Goal: Task Accomplishment & Management: Manage account settings

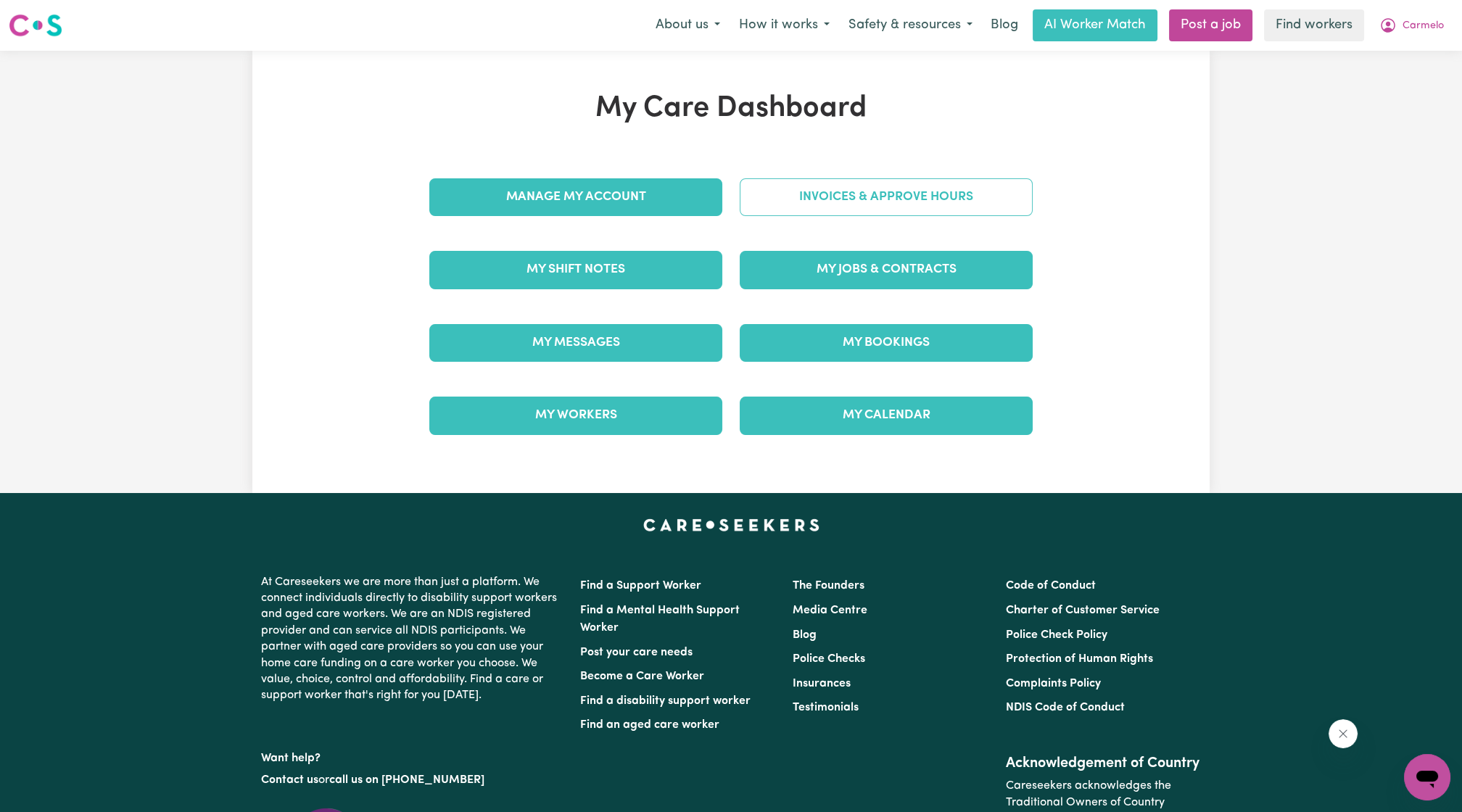
click at [879, 193] on link "Invoices & Approve Hours" at bounding box center [885, 197] width 293 height 38
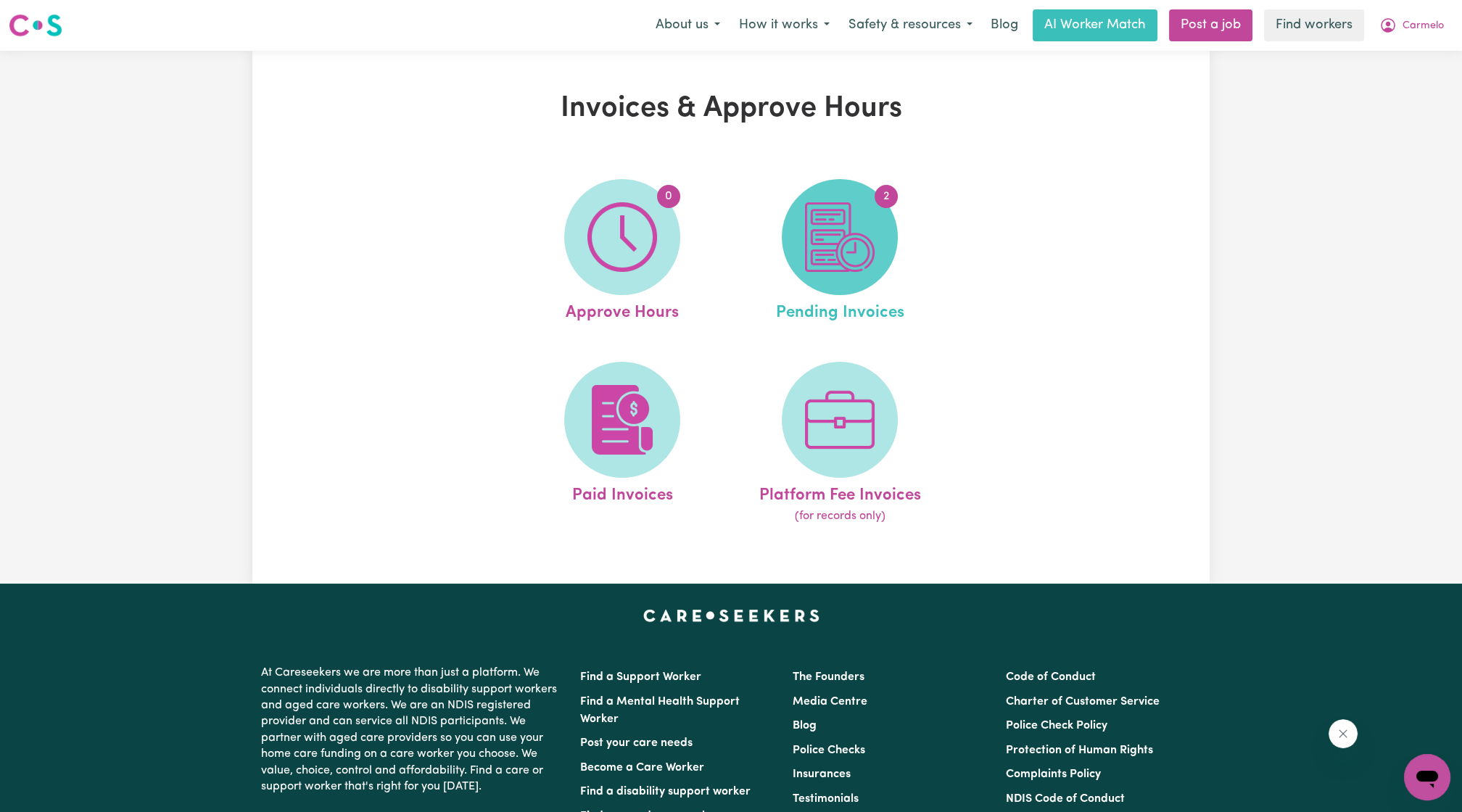
click at [882, 236] on span "2" at bounding box center [839, 237] width 116 height 116
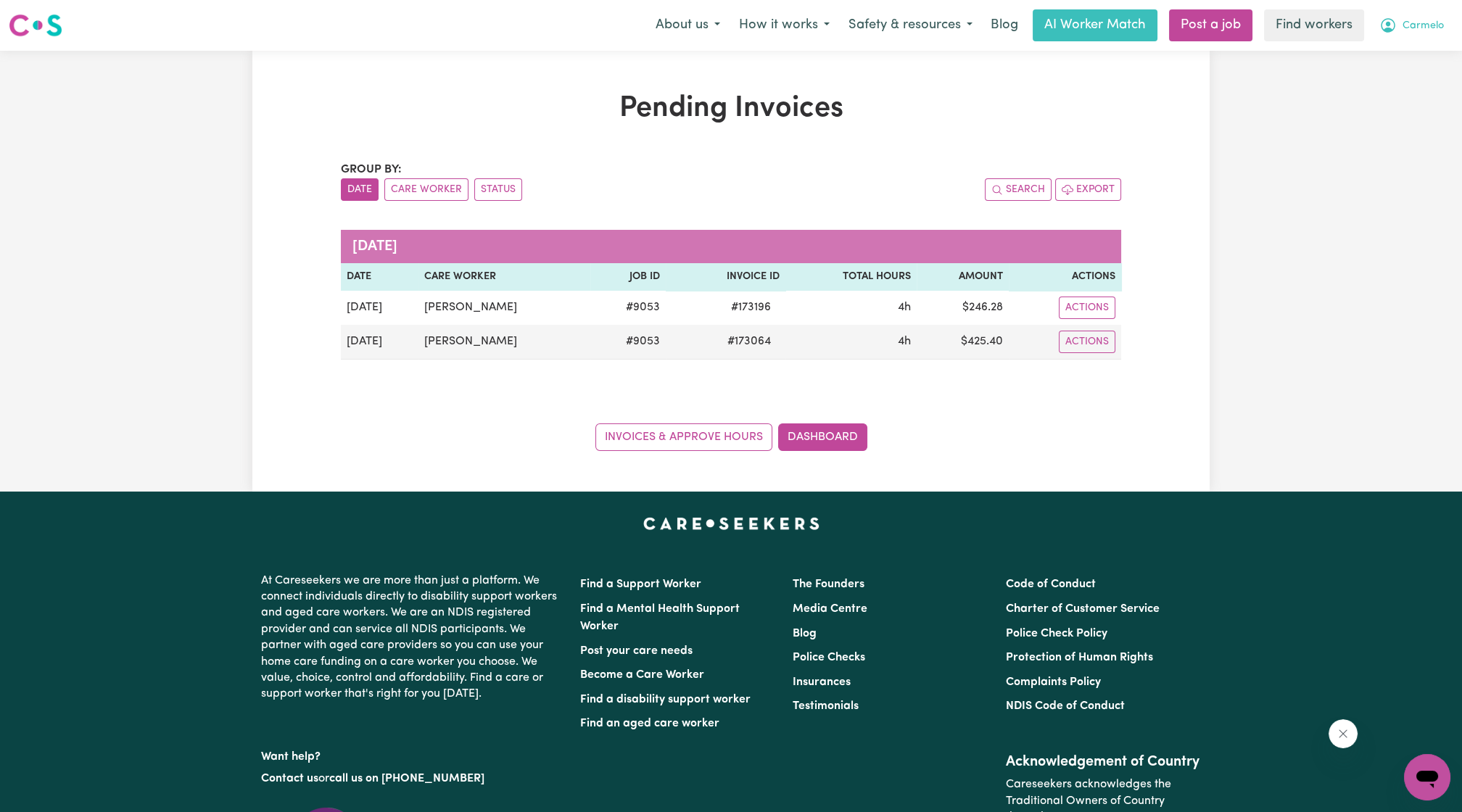
click at [1429, 16] on button "Carmelo" at bounding box center [1410, 25] width 83 height 30
click at [1416, 46] on link "My Dashboard" at bounding box center [1394, 57] width 114 height 27
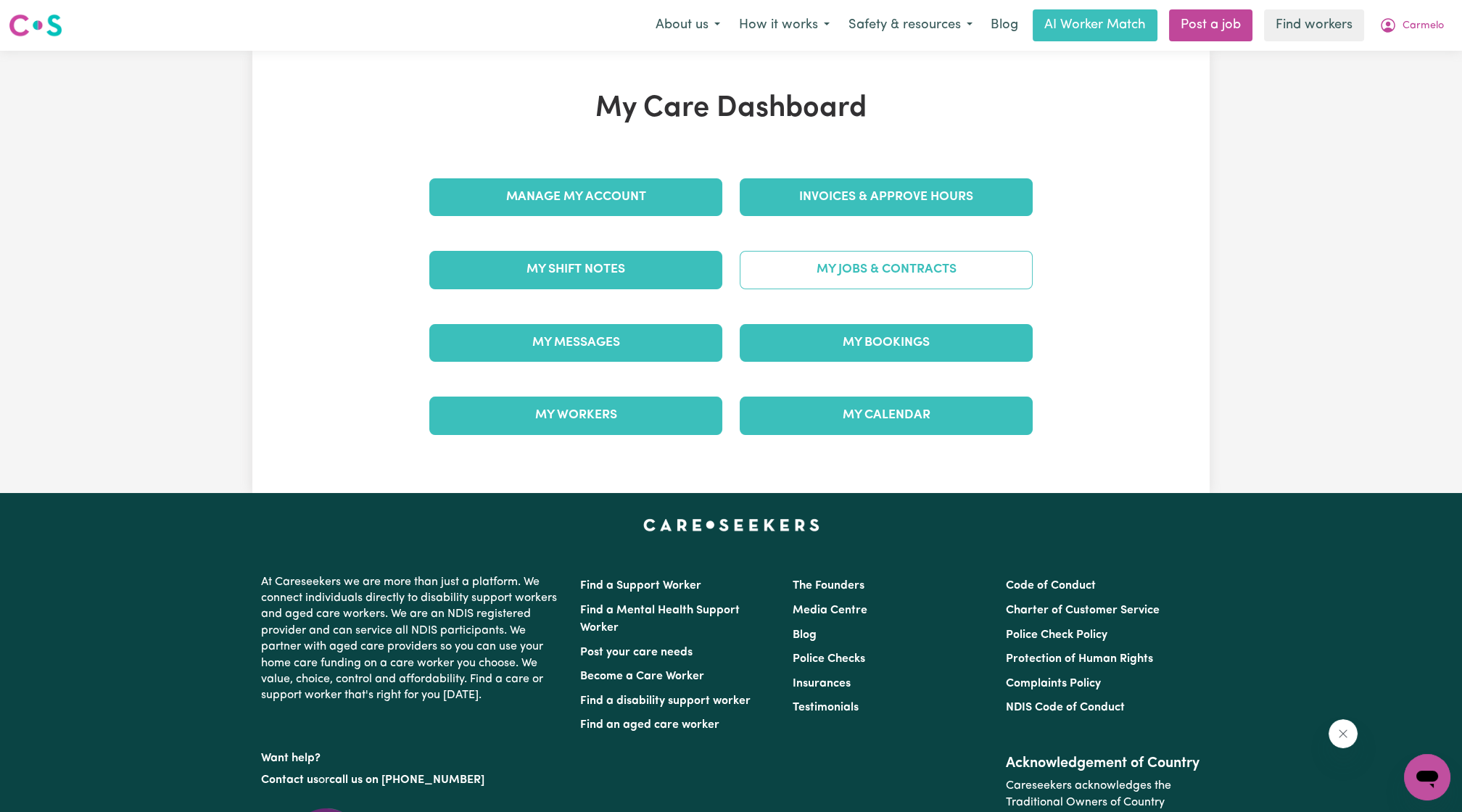
click at [980, 267] on link "My Jobs & Contracts" at bounding box center [885, 270] width 293 height 38
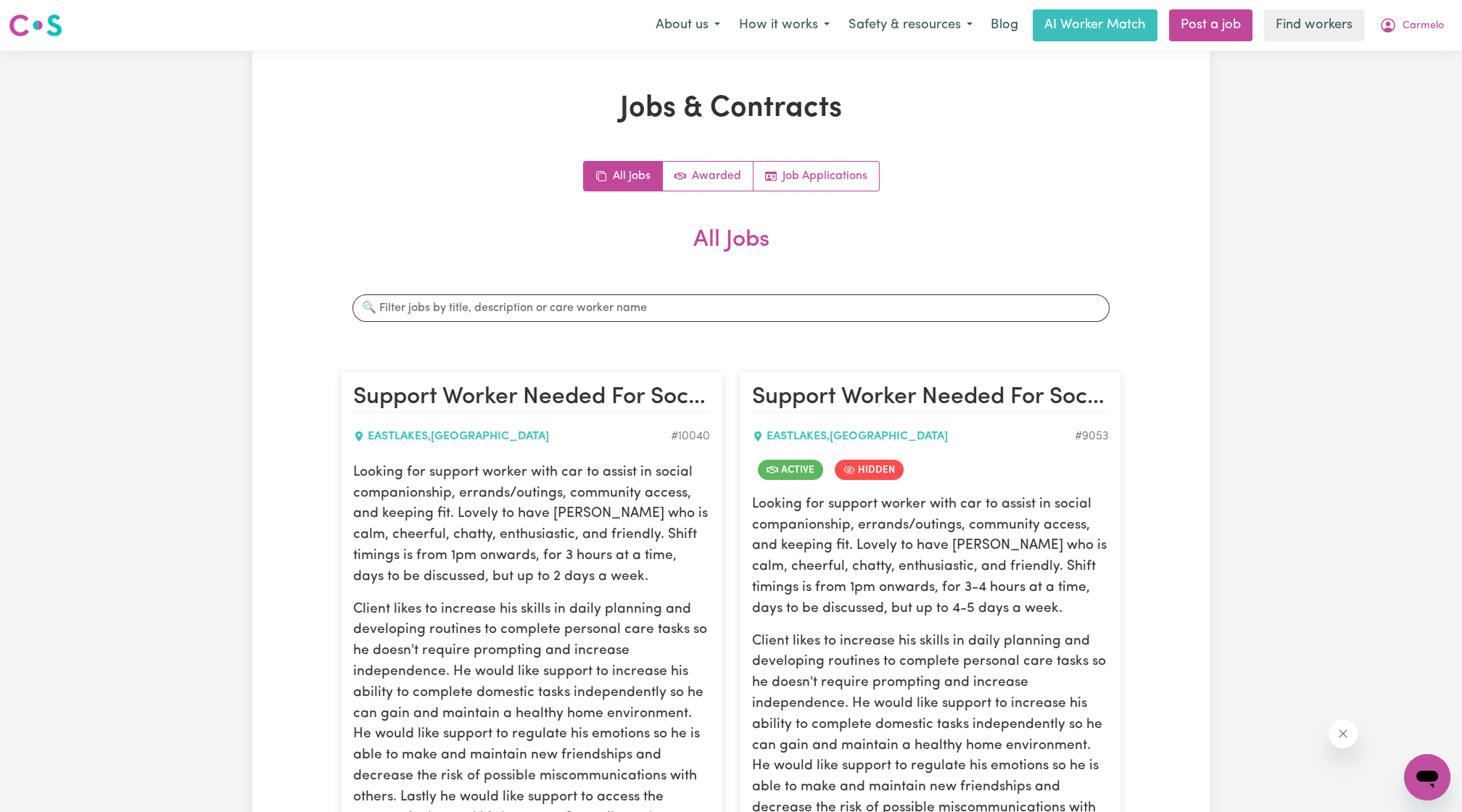
scroll to position [268, 0]
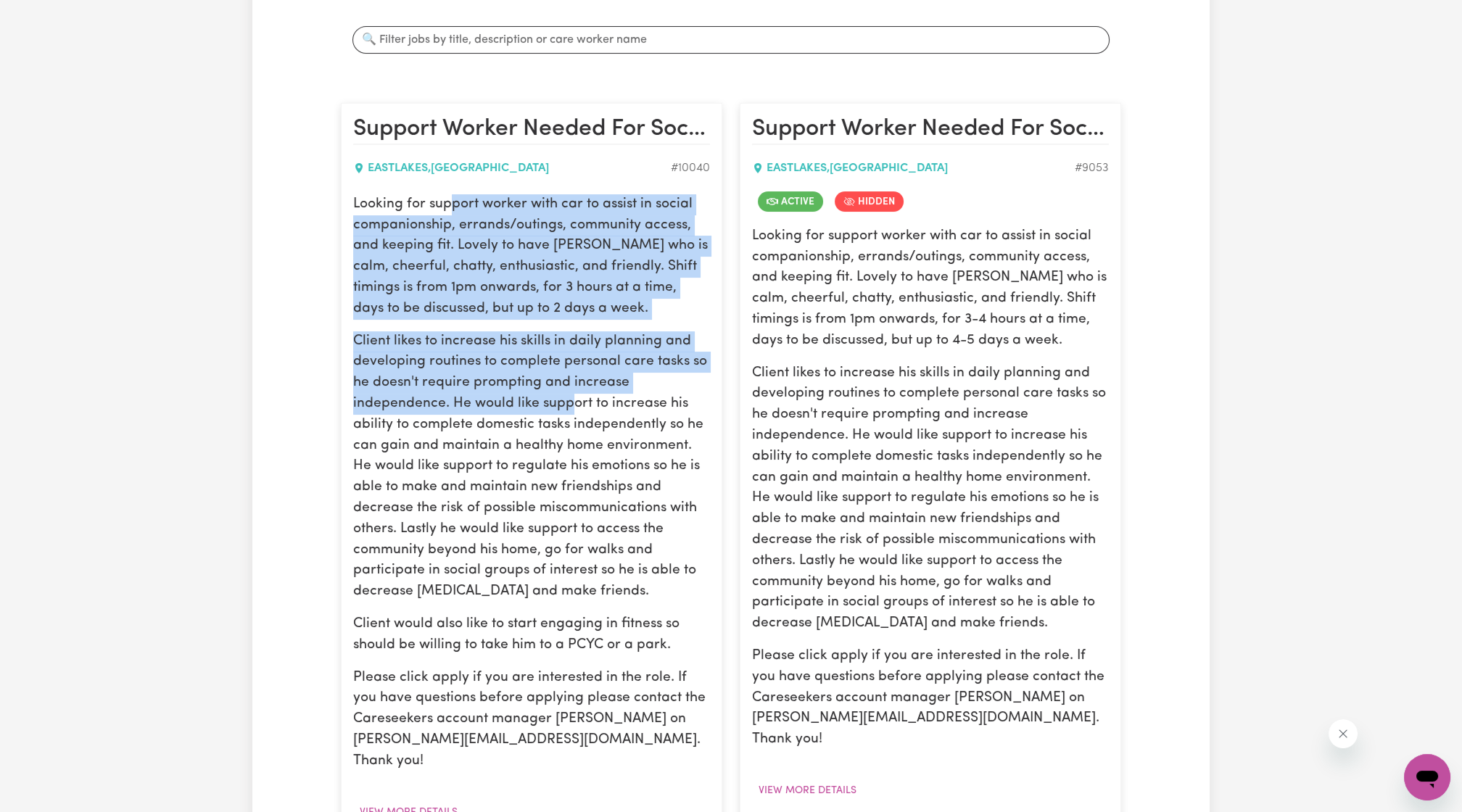
drag, startPoint x: 451, startPoint y: 209, endPoint x: 573, endPoint y: 397, distance: 224.1
click at [573, 397] on div "Looking for support worker with car to assist in social companionship, errands/…" at bounding box center [531, 482] width 357 height 578
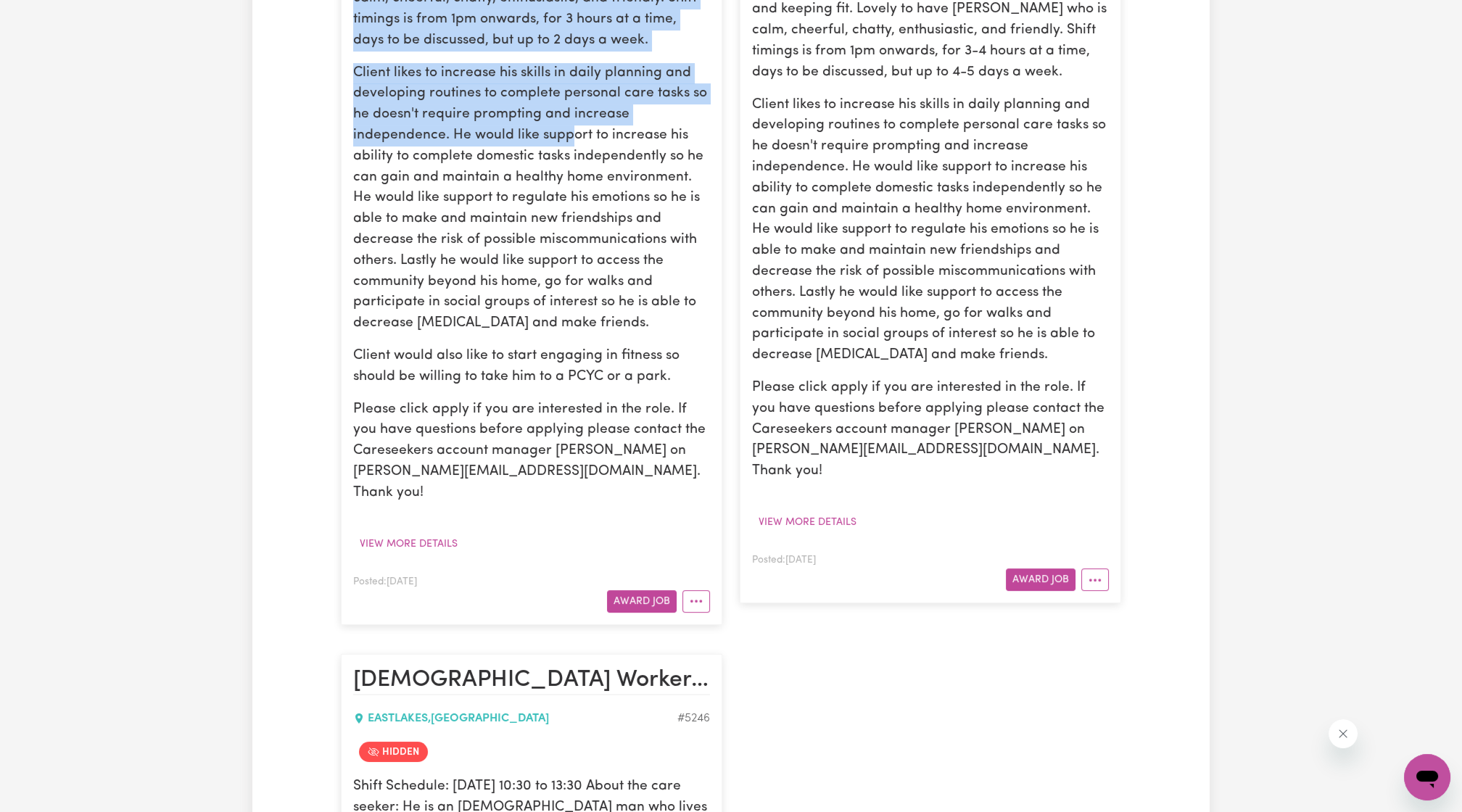
click at [580, 100] on p "Client likes to increase his skills in daily planning and developing routines t…" at bounding box center [531, 198] width 357 height 271
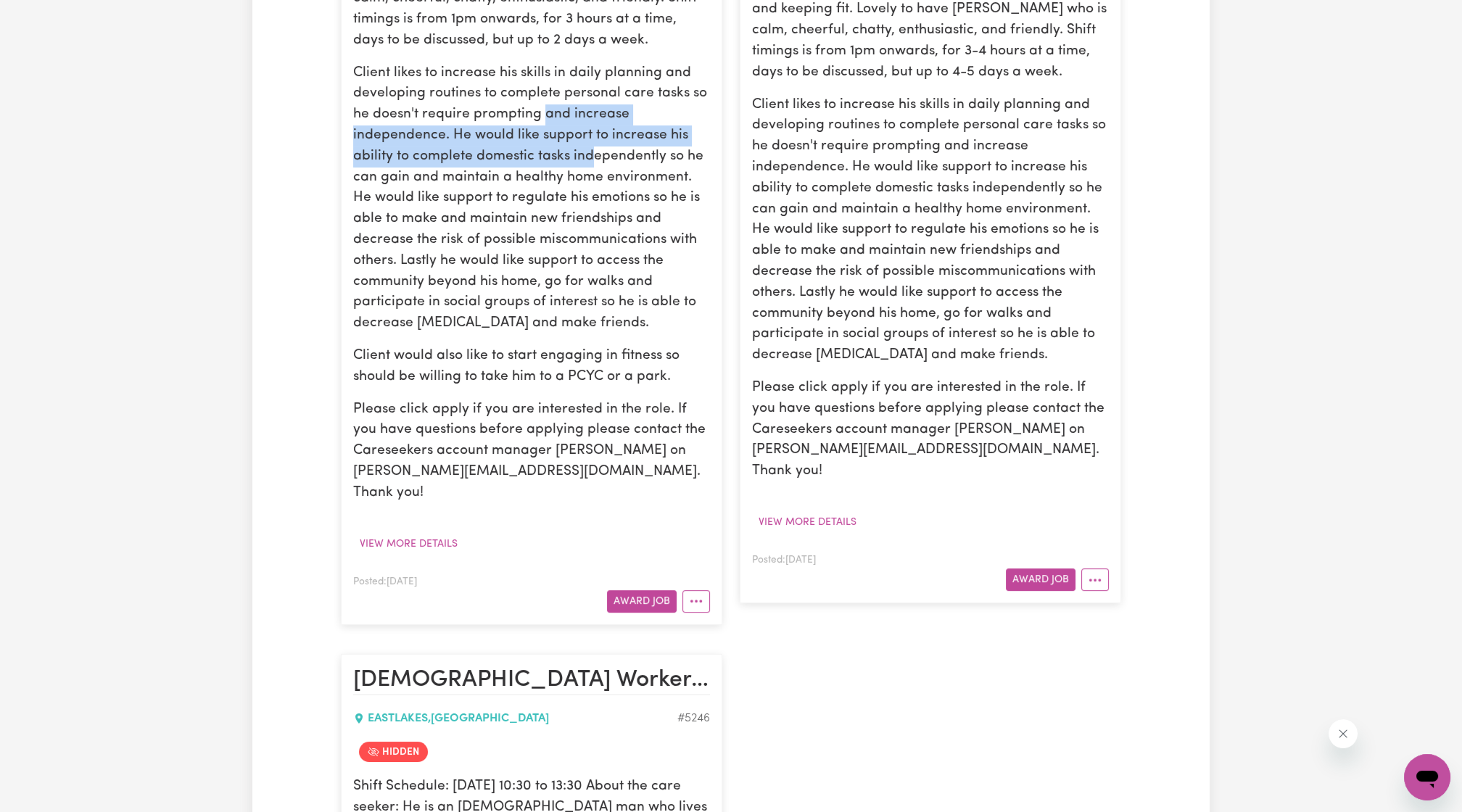
drag, startPoint x: 543, startPoint y: 121, endPoint x: 613, endPoint y: 179, distance: 90.9
click at [594, 167] on p "Client likes to increase his skills in daily planning and developing routines t…" at bounding box center [531, 198] width 357 height 271
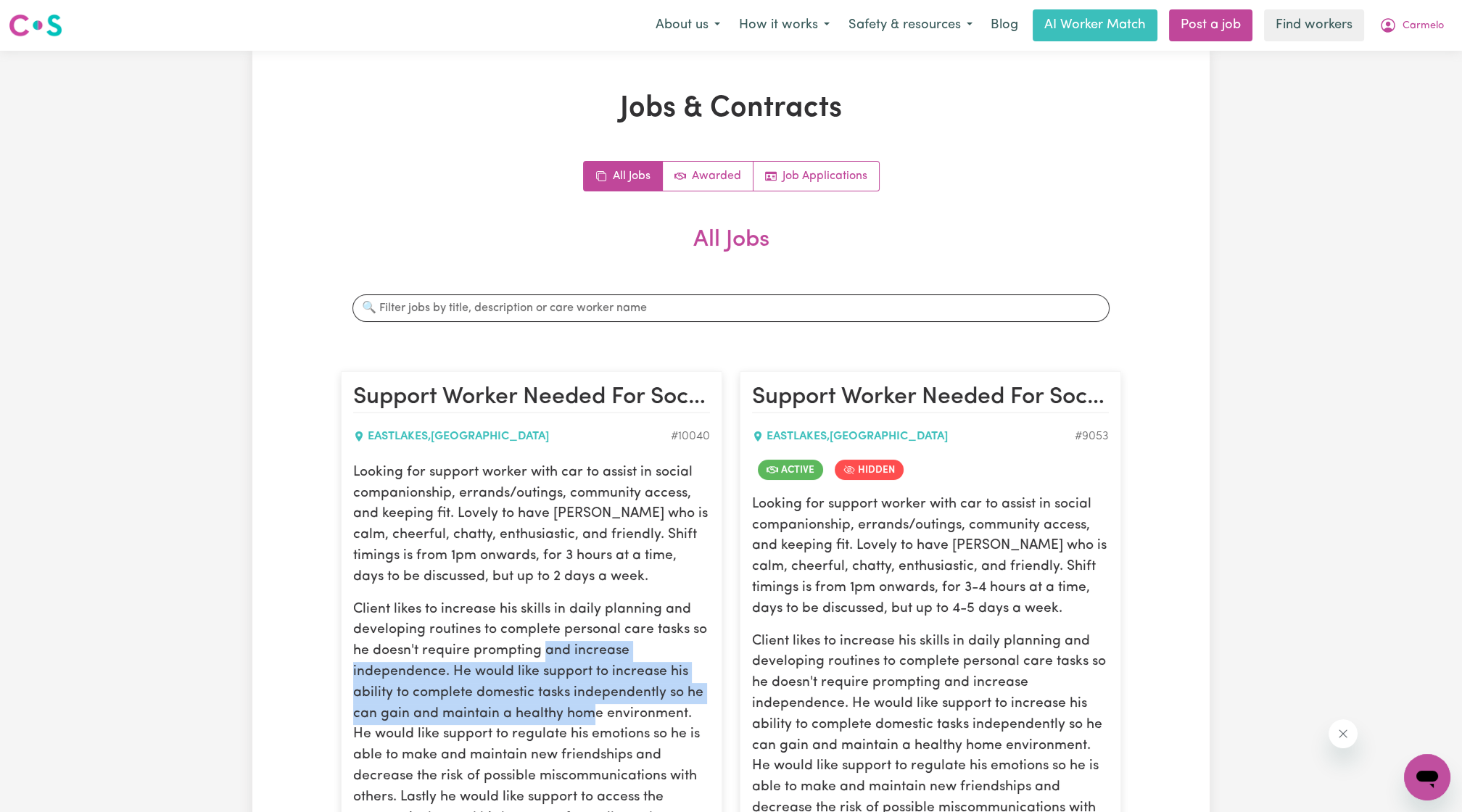
scroll to position [268, 0]
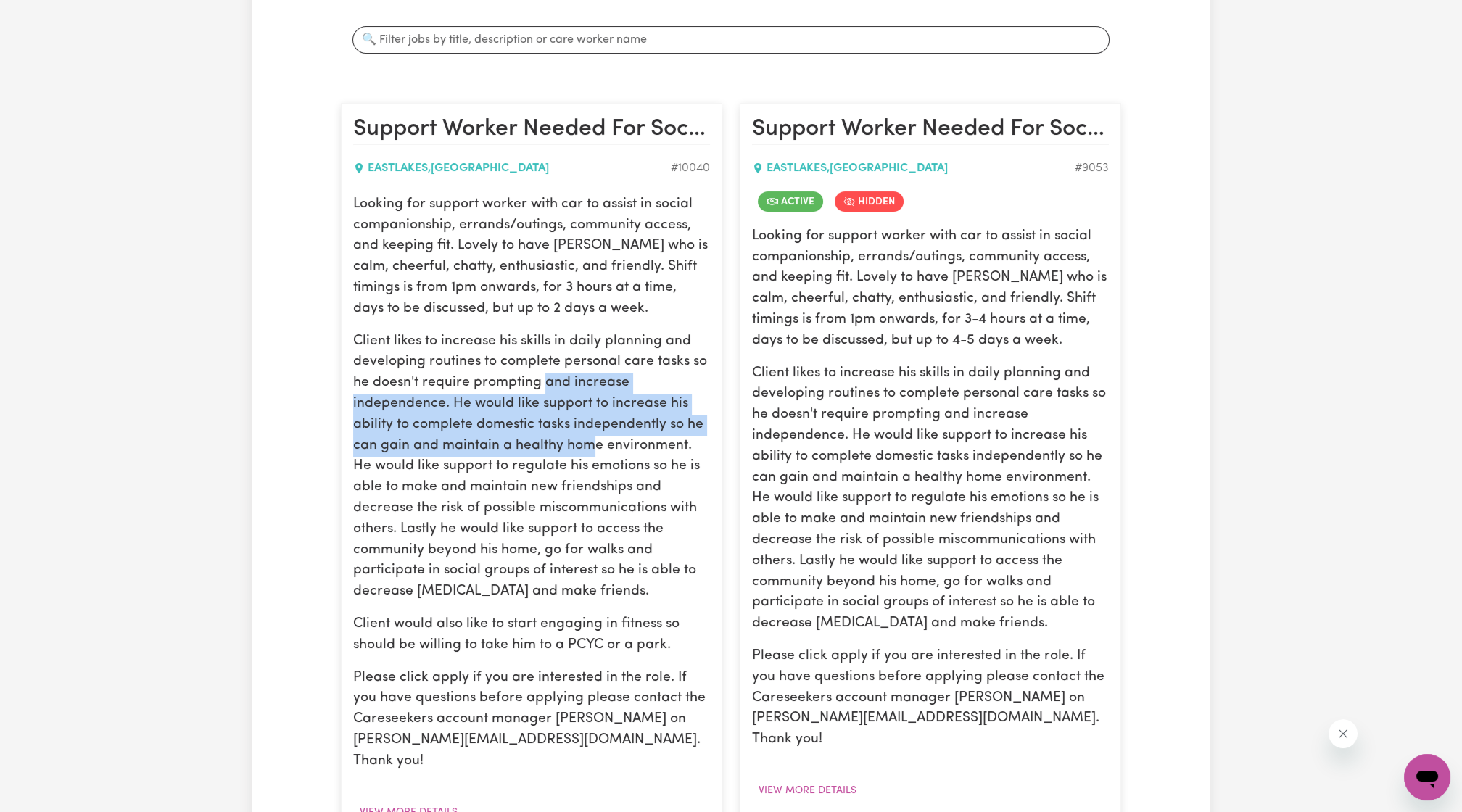
click at [567, 422] on p "Client likes to increase his skills in daily planning and developing routines t…" at bounding box center [531, 467] width 357 height 271
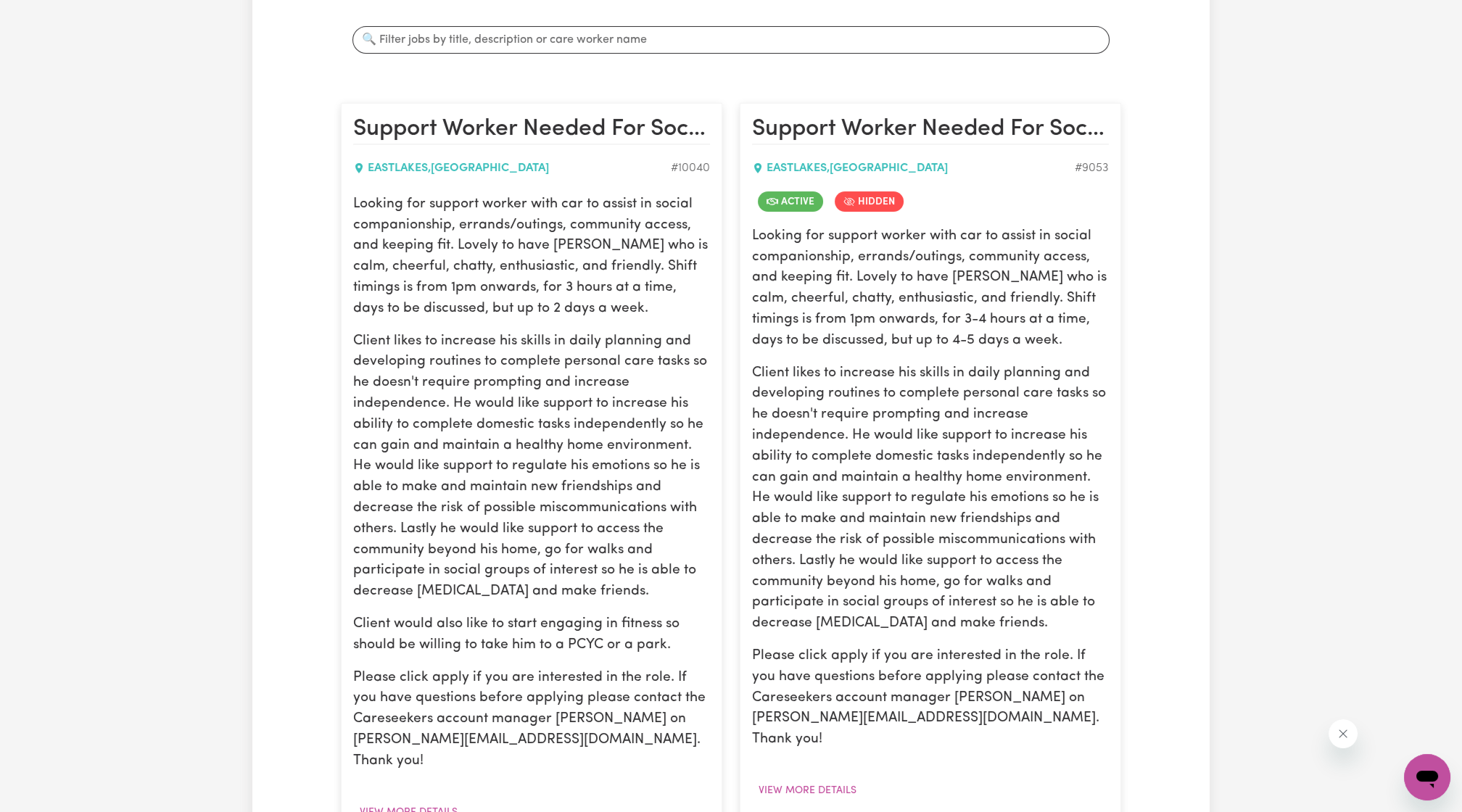
drag, startPoint x: 447, startPoint y: 403, endPoint x: 595, endPoint y: 587, distance: 236.1
click at [595, 587] on p "Client likes to increase his skills in daily planning and developing routines t…" at bounding box center [531, 467] width 357 height 271
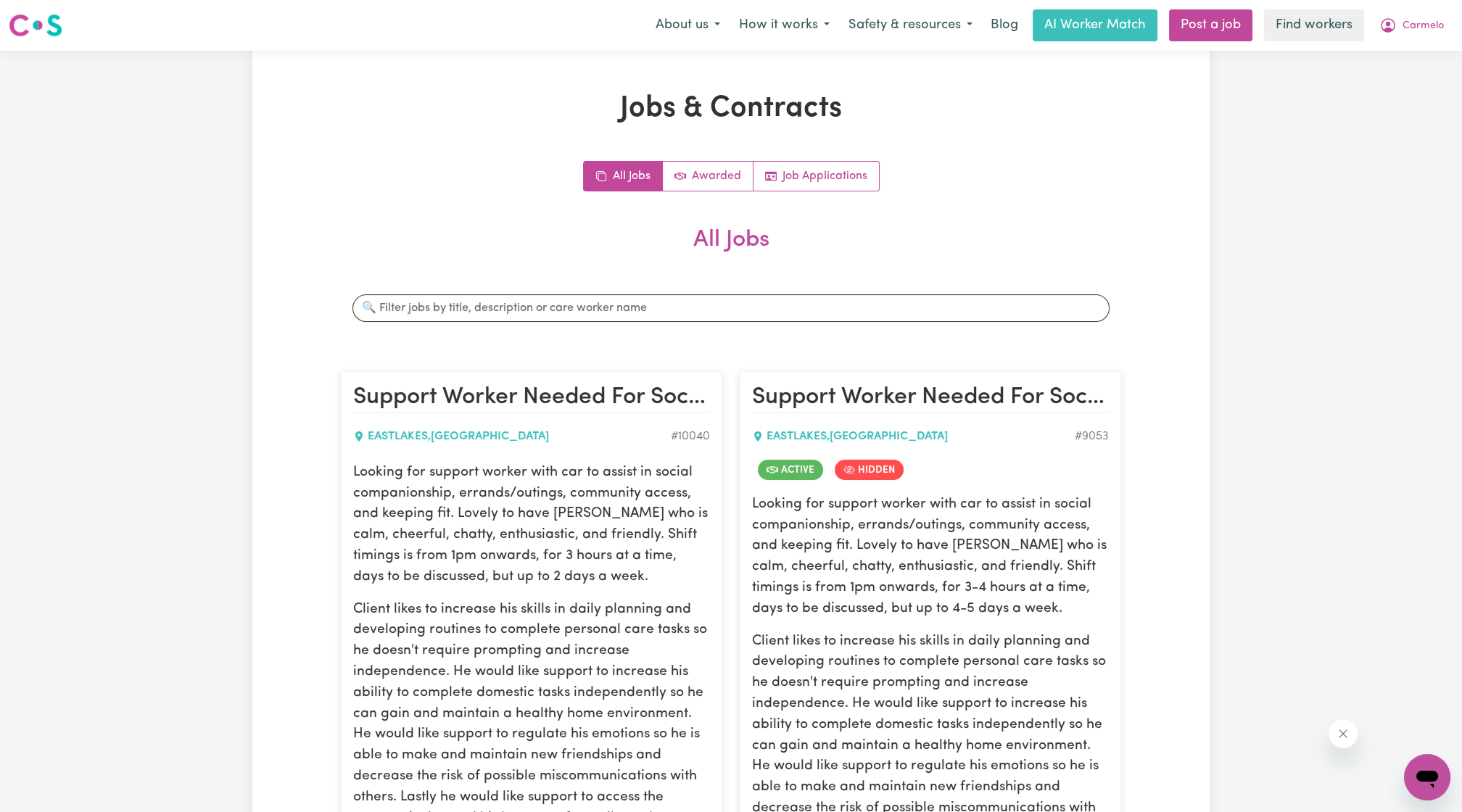
click at [1420, 8] on nav "Menu About us How it works Safety & resources Blog AI Worker Match Post a job F…" at bounding box center [731, 25] width 1462 height 51
click at [1426, 27] on span "Carmelo" at bounding box center [1423, 26] width 41 height 16
click at [1402, 84] on link "Logout" at bounding box center [1394, 83] width 114 height 27
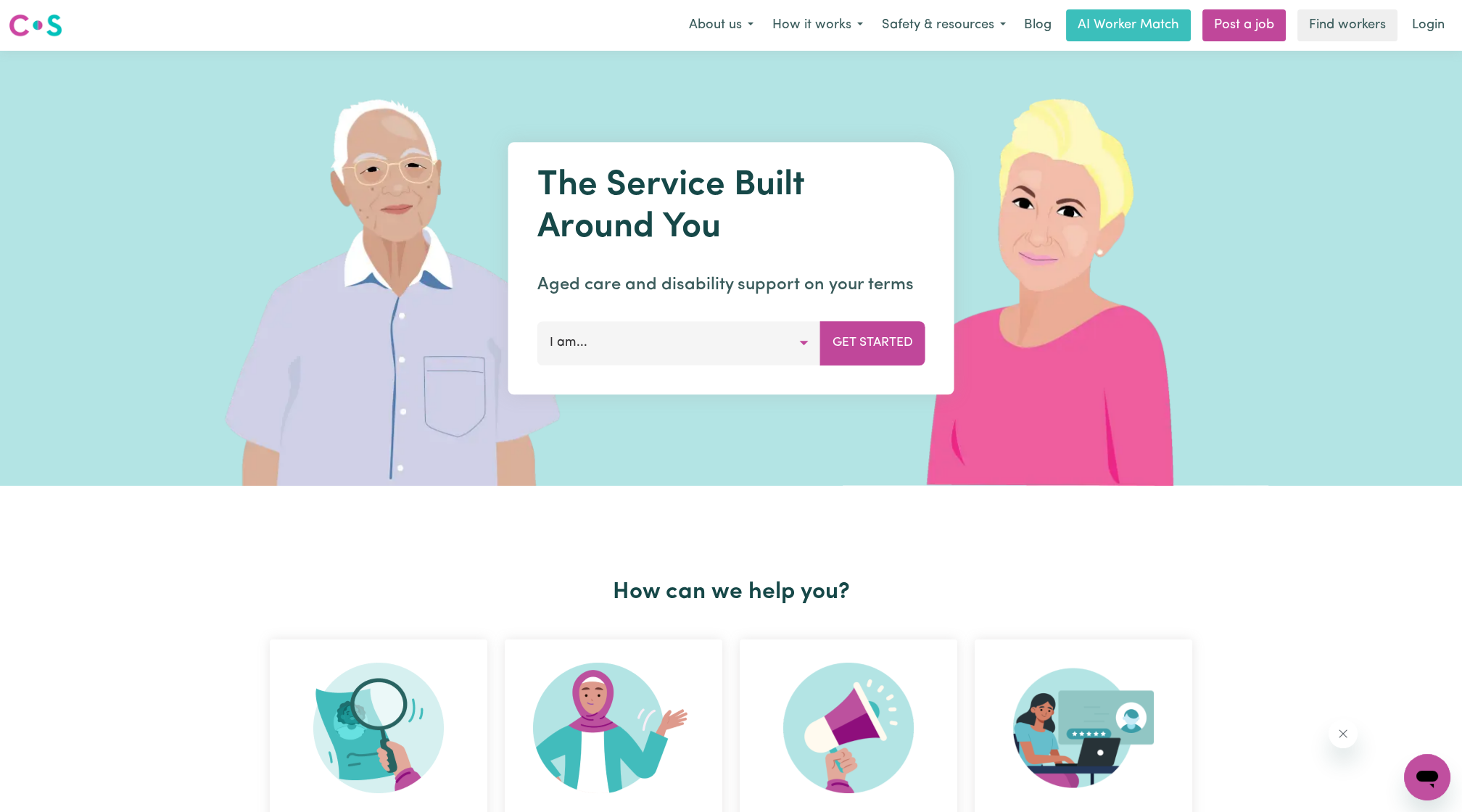
click at [1441, 39] on link "Login" at bounding box center [1428, 25] width 50 height 32
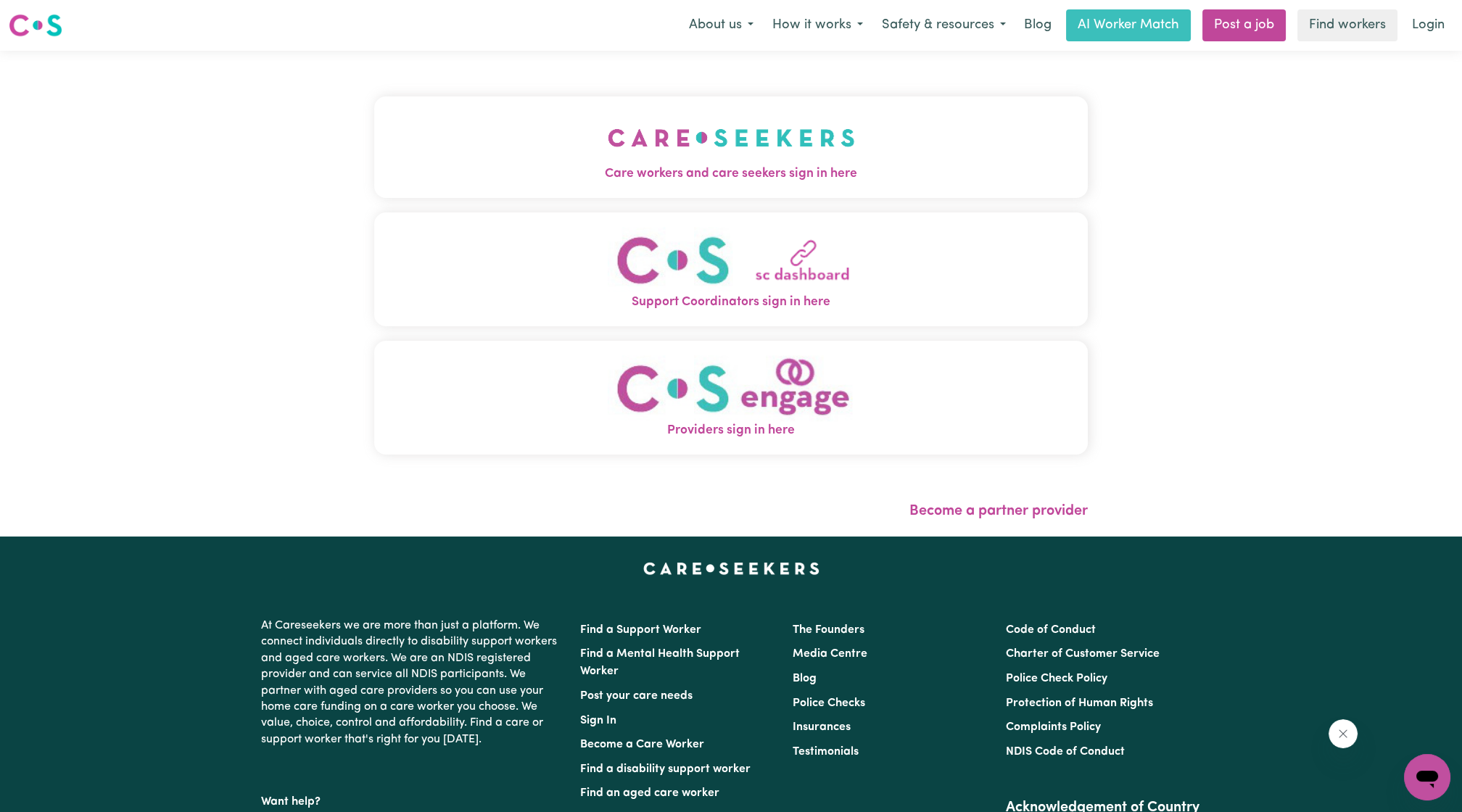
click at [670, 156] on button "Care workers and care seekers sign in here" at bounding box center [731, 147] width 713 height 101
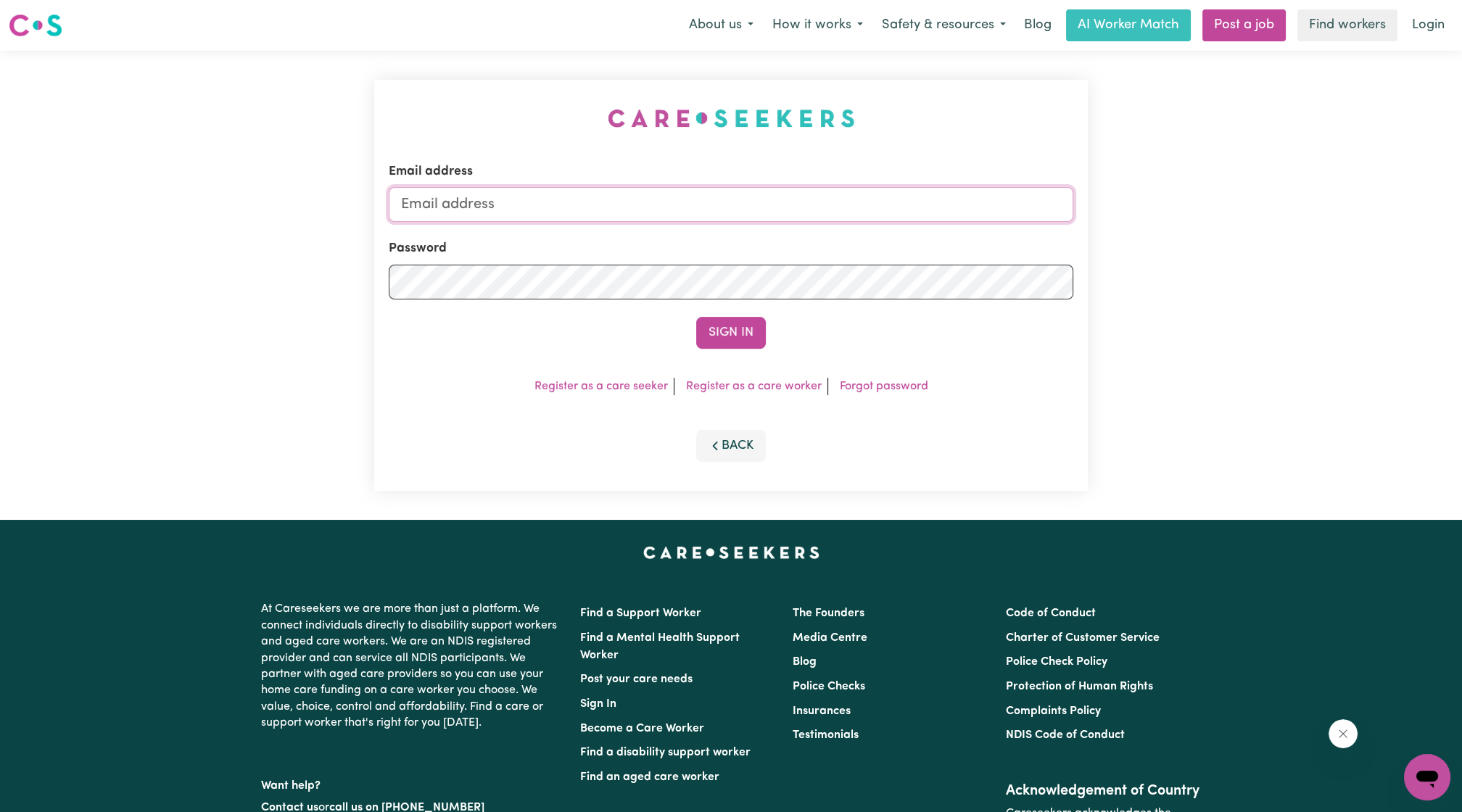
click at [690, 209] on input "Email address" at bounding box center [731, 204] width 684 height 35
drag, startPoint x: 477, startPoint y: 208, endPoint x: 778, endPoint y: 241, distance: 302.8
click at [778, 241] on form "Email address [EMAIL_ADDRESS][PERSON_NAME][DOMAIN_NAME] Password Sign In" at bounding box center [731, 255] width 684 height 186
type input "superuser~[EMAIL_ADDRESS][PERSON_NAME][DOMAIN_NAME]"
click at [747, 324] on button "Sign In" at bounding box center [731, 332] width 70 height 32
